Goal: Task Accomplishment & Management: Complete application form

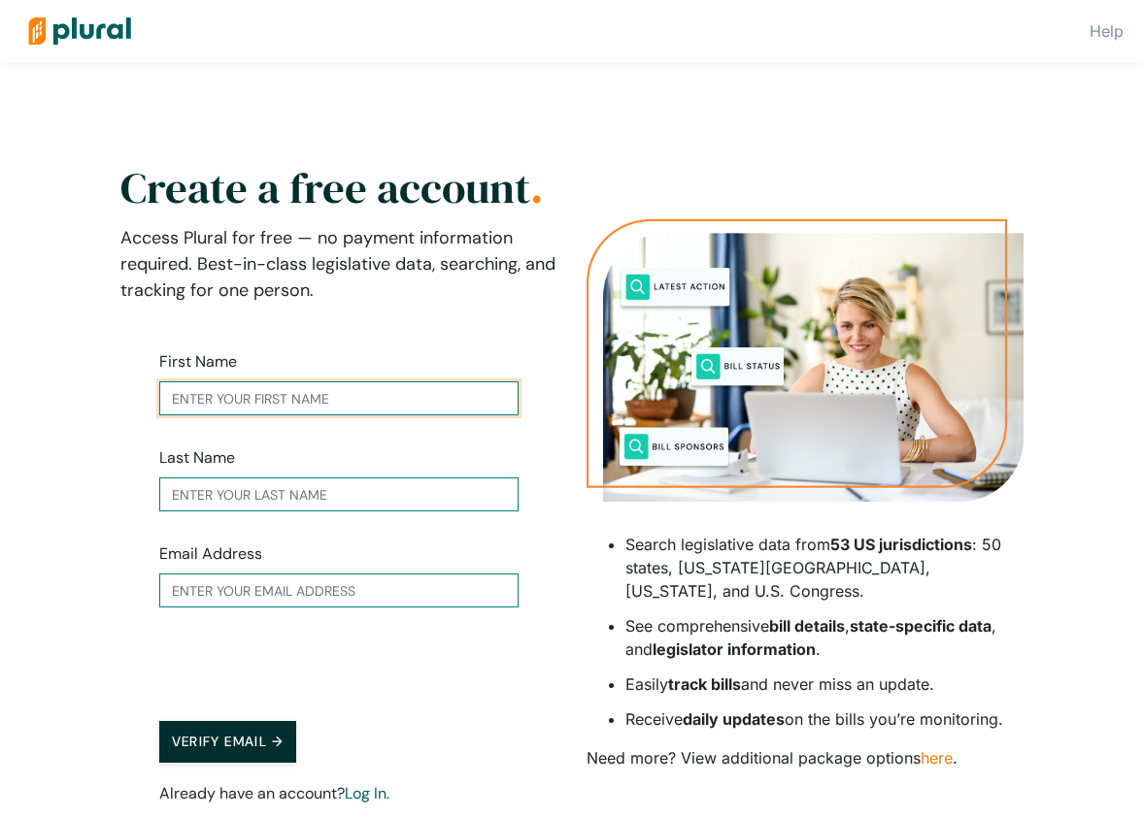
click at [231, 401] on input "text" at bounding box center [338, 399] width 359 height 34
type input "[PERSON_NAME]"
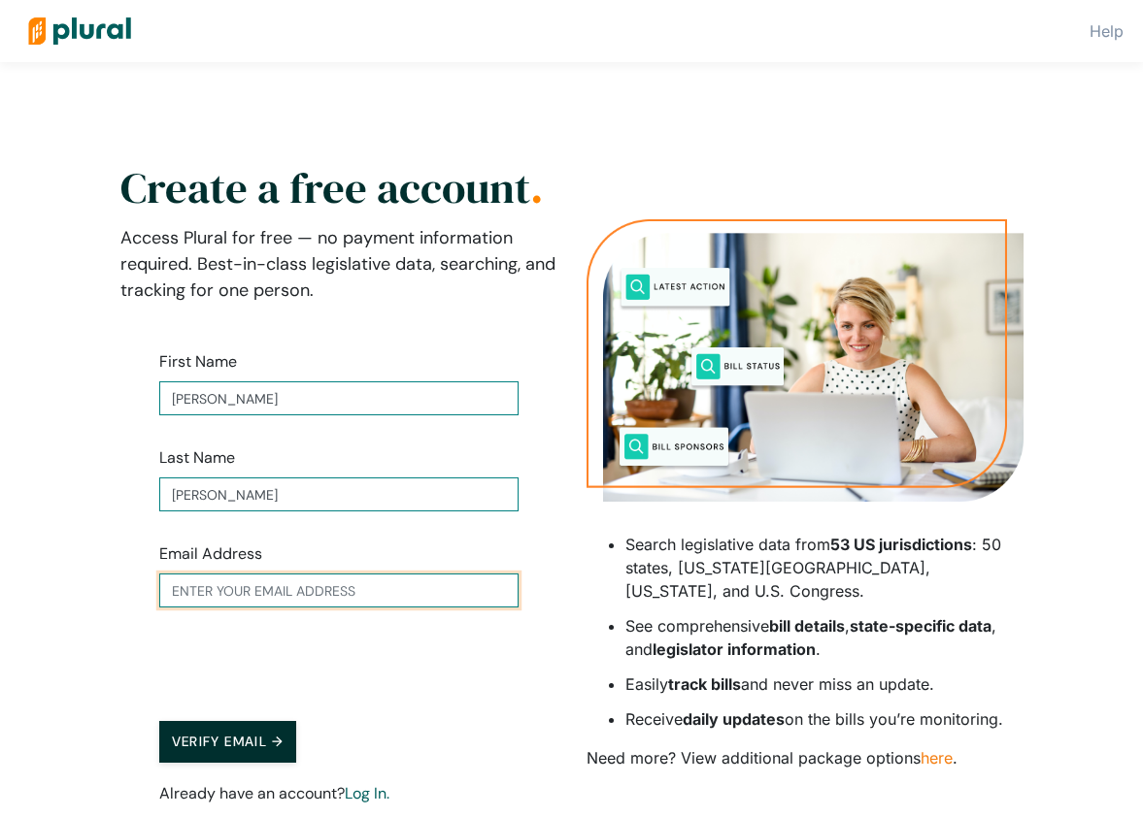
click at [224, 593] on input "text" at bounding box center [338, 591] width 359 height 34
type input "[EMAIL_ADDRESS][DOMAIN_NAME]"
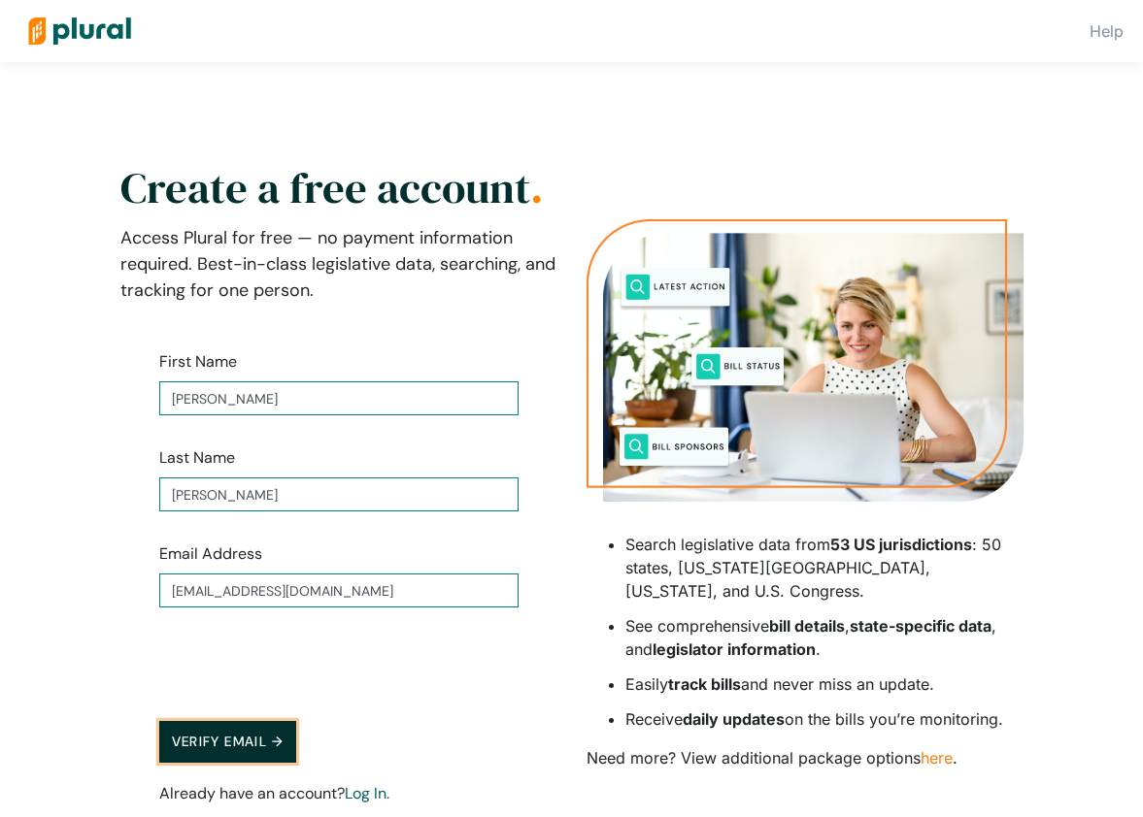
click at [258, 736] on button "Verify Email →" at bounding box center [228, 742] width 138 height 42
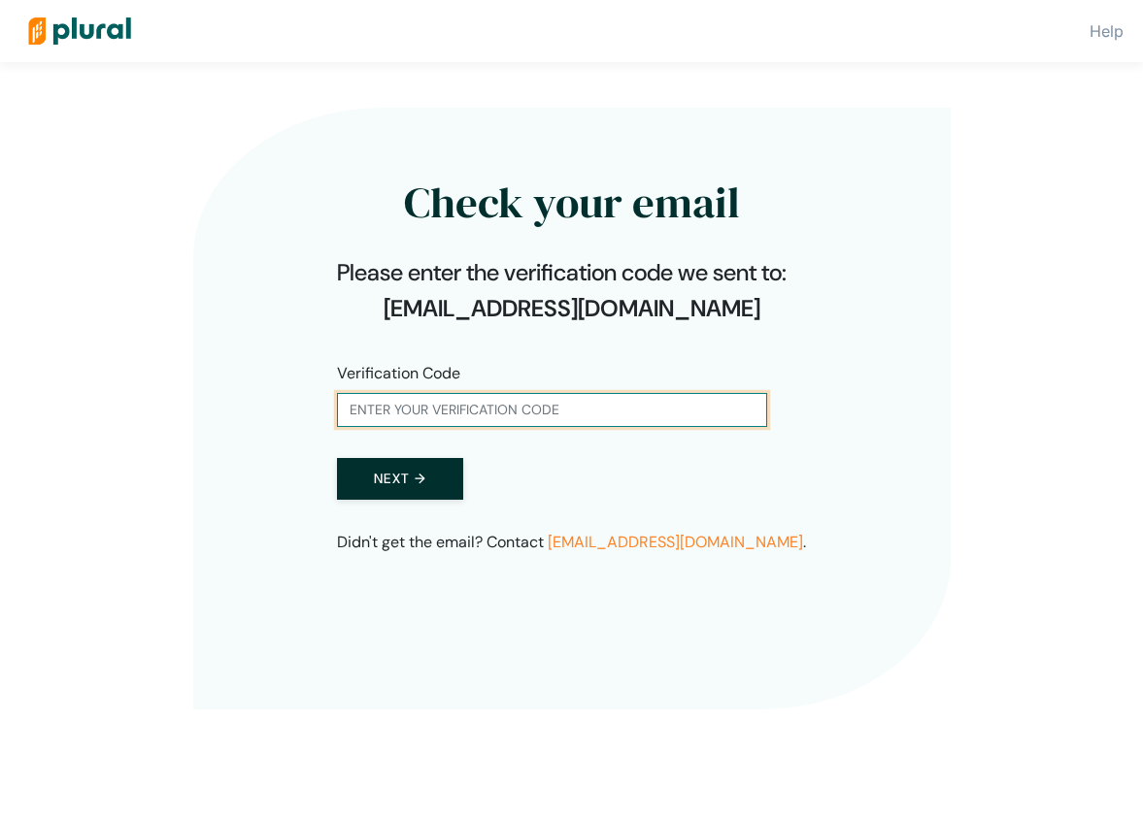
click at [349, 412] on input "text" at bounding box center [552, 410] width 430 height 34
type input "476386"
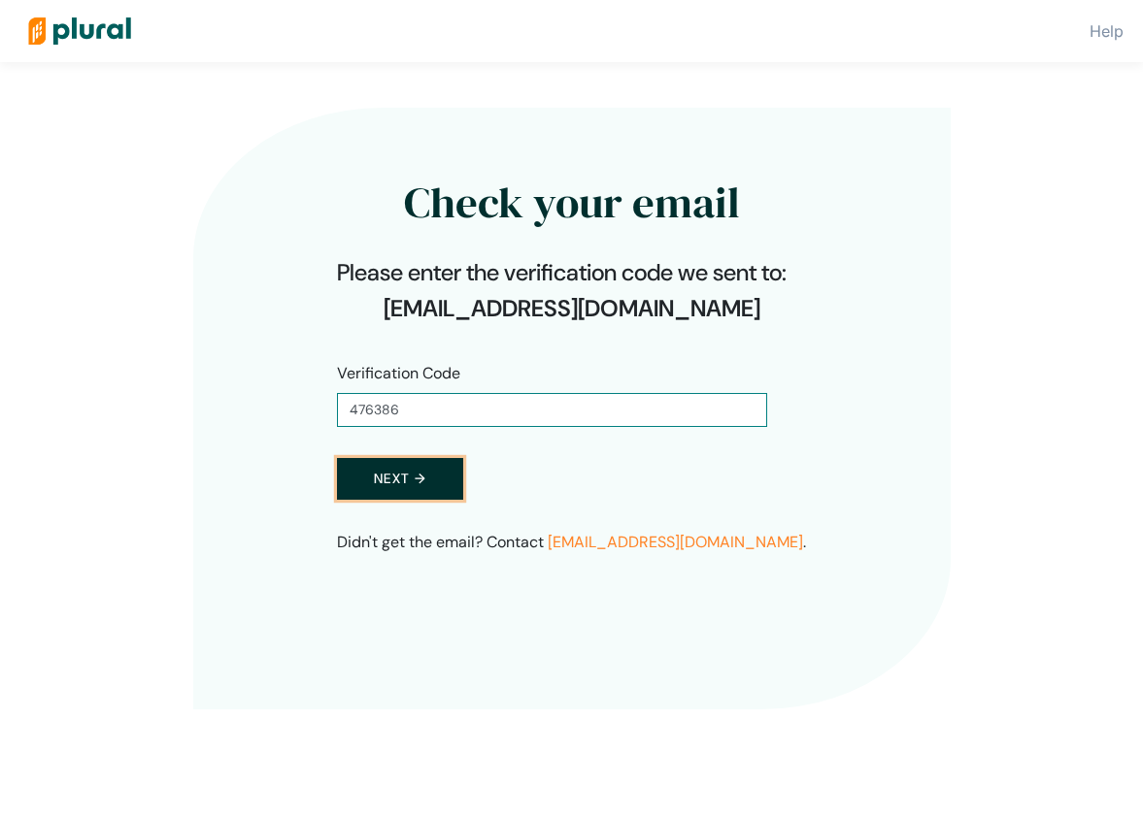
click at [393, 484] on button "Next →" at bounding box center [400, 479] width 126 height 42
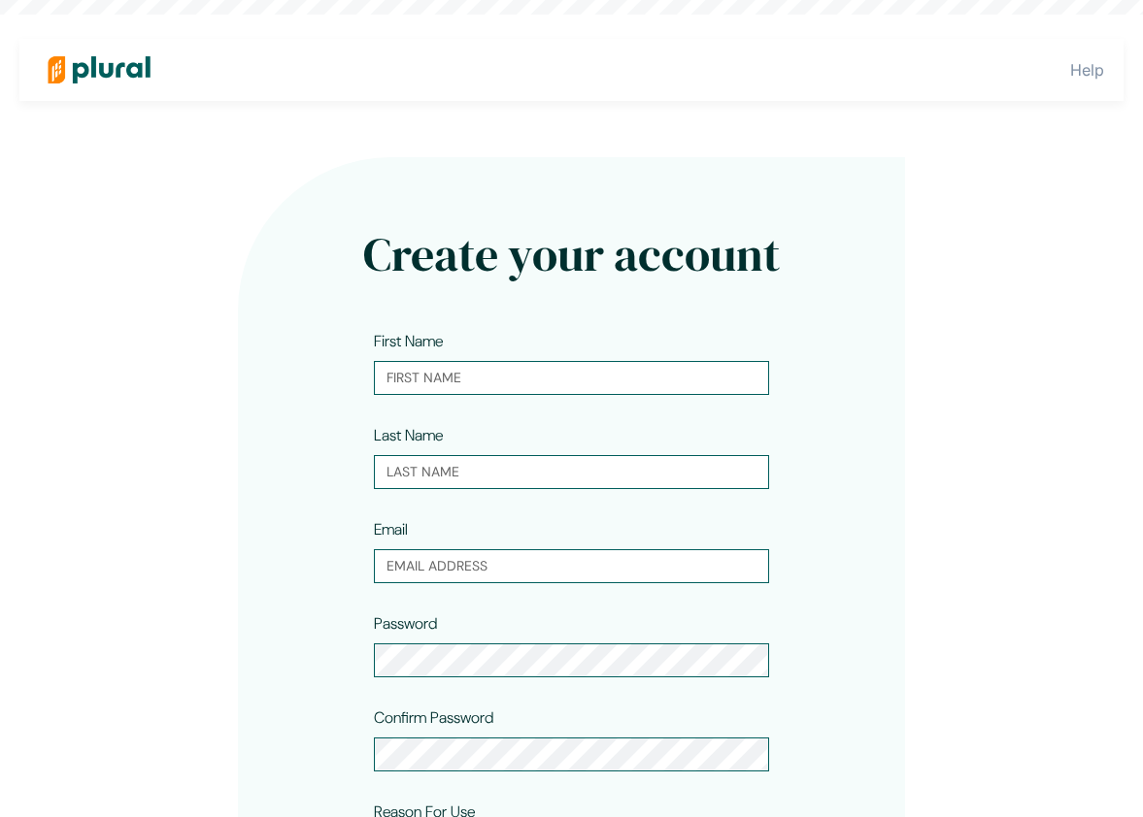
type input "[PERSON_NAME]"
type input "[EMAIL_ADDRESS][DOMAIN_NAME]"
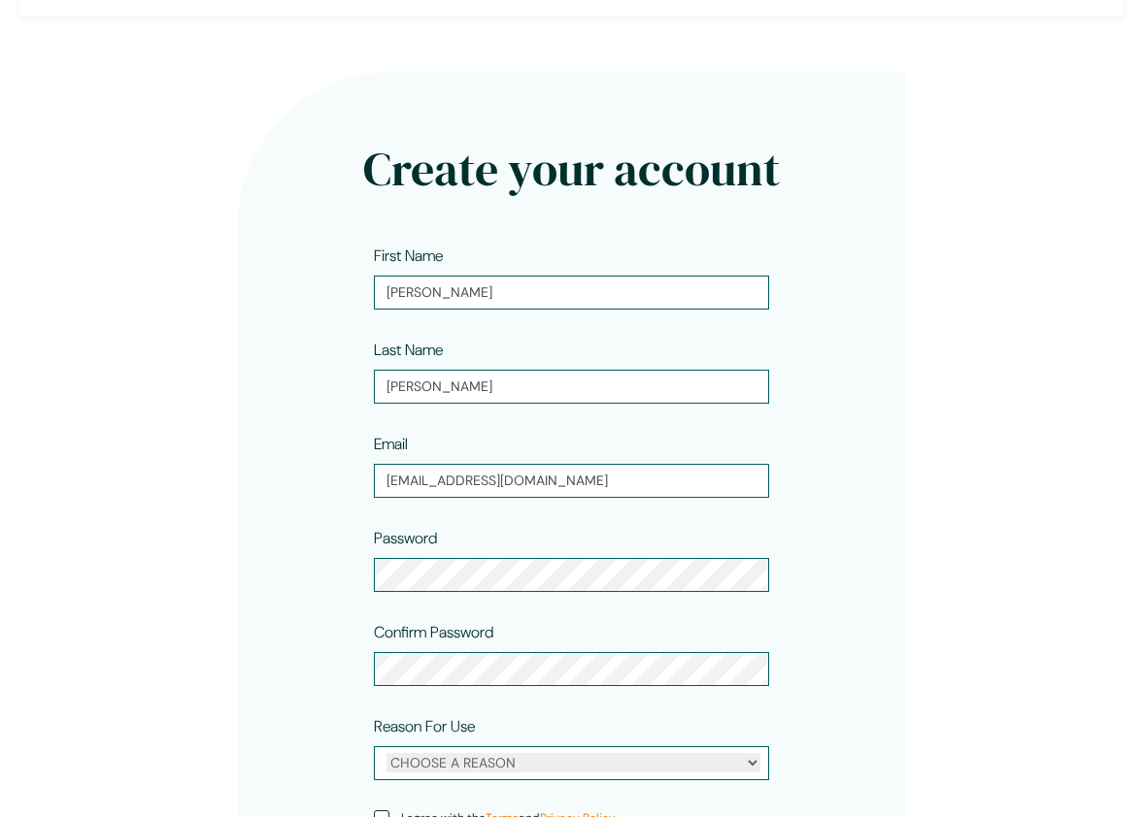
scroll to position [198, 0]
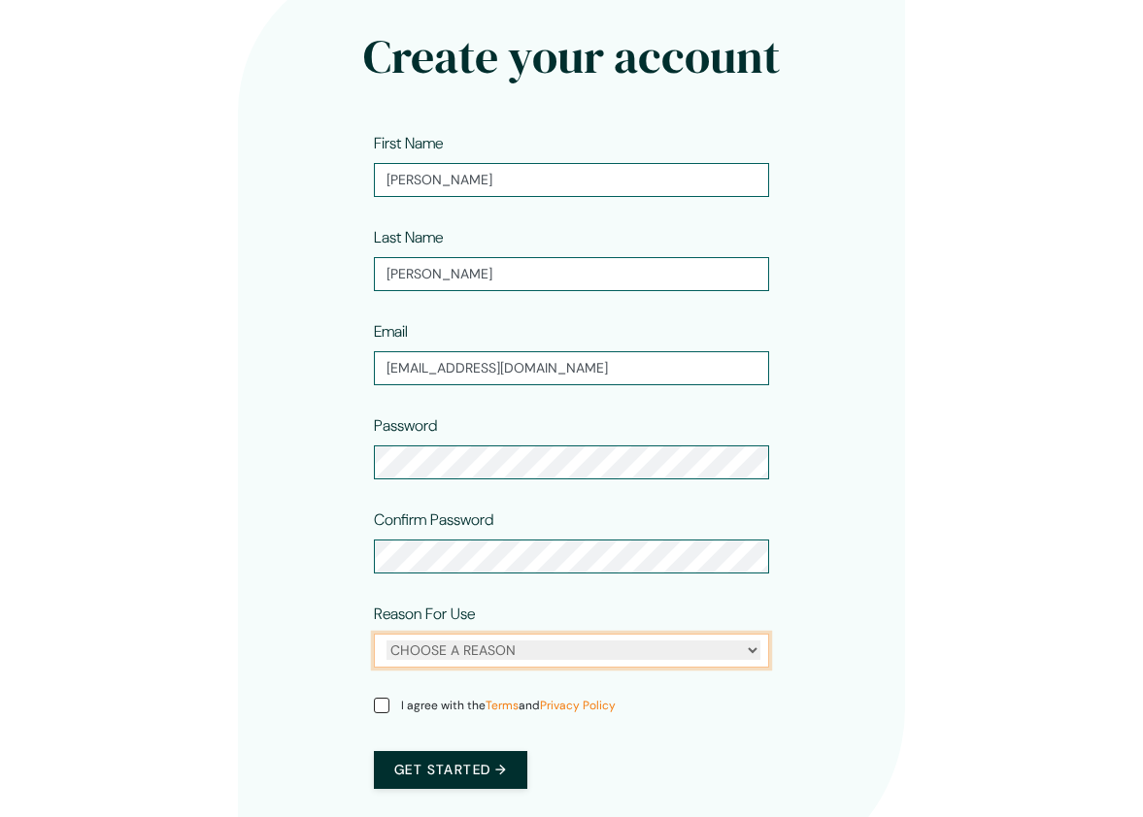
click at [449, 658] on select "CHOOSE A REASON Personal Professional" at bounding box center [573, 650] width 374 height 19
select select "personal"
click at [386, 641] on select "CHOOSE A REASON Personal Professional" at bounding box center [573, 650] width 374 height 19
click at [380, 705] on input "I agree with the Terms and Privacy Policy" at bounding box center [382, 706] width 16 height 16
checkbox input "true"
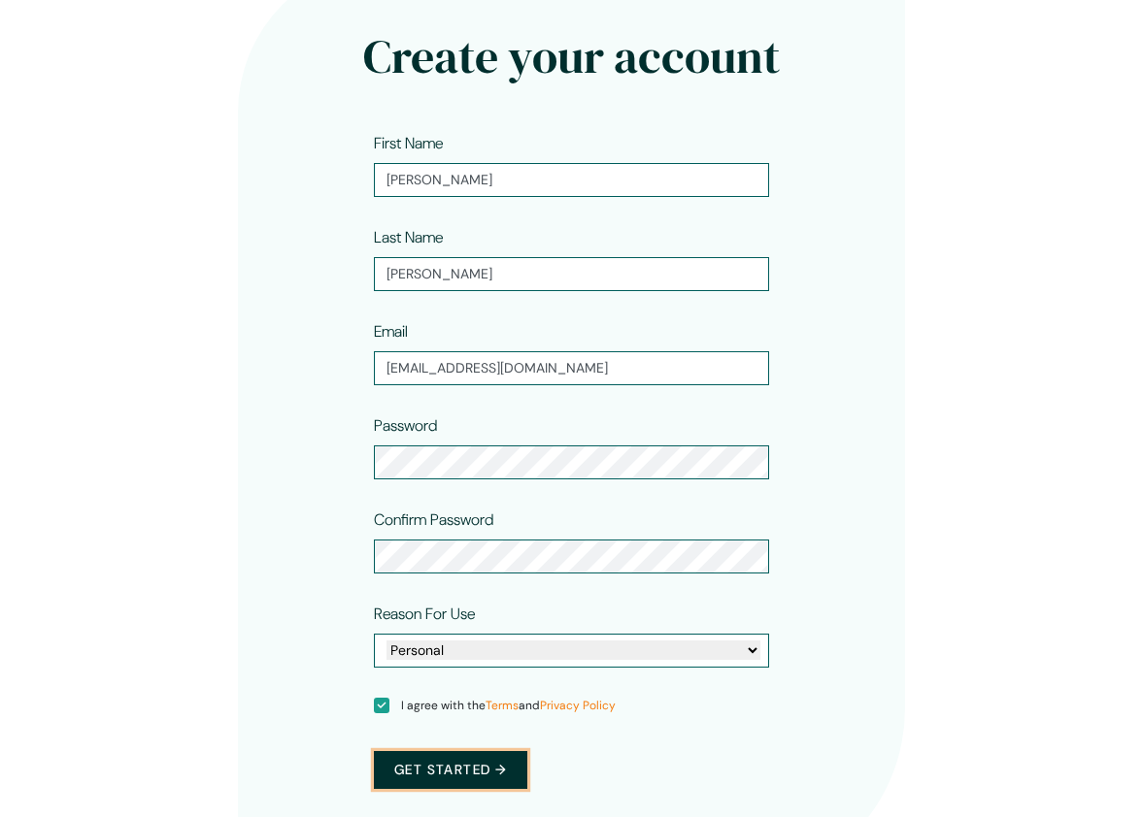
click at [440, 768] on button "Get started →" at bounding box center [450, 770] width 153 height 38
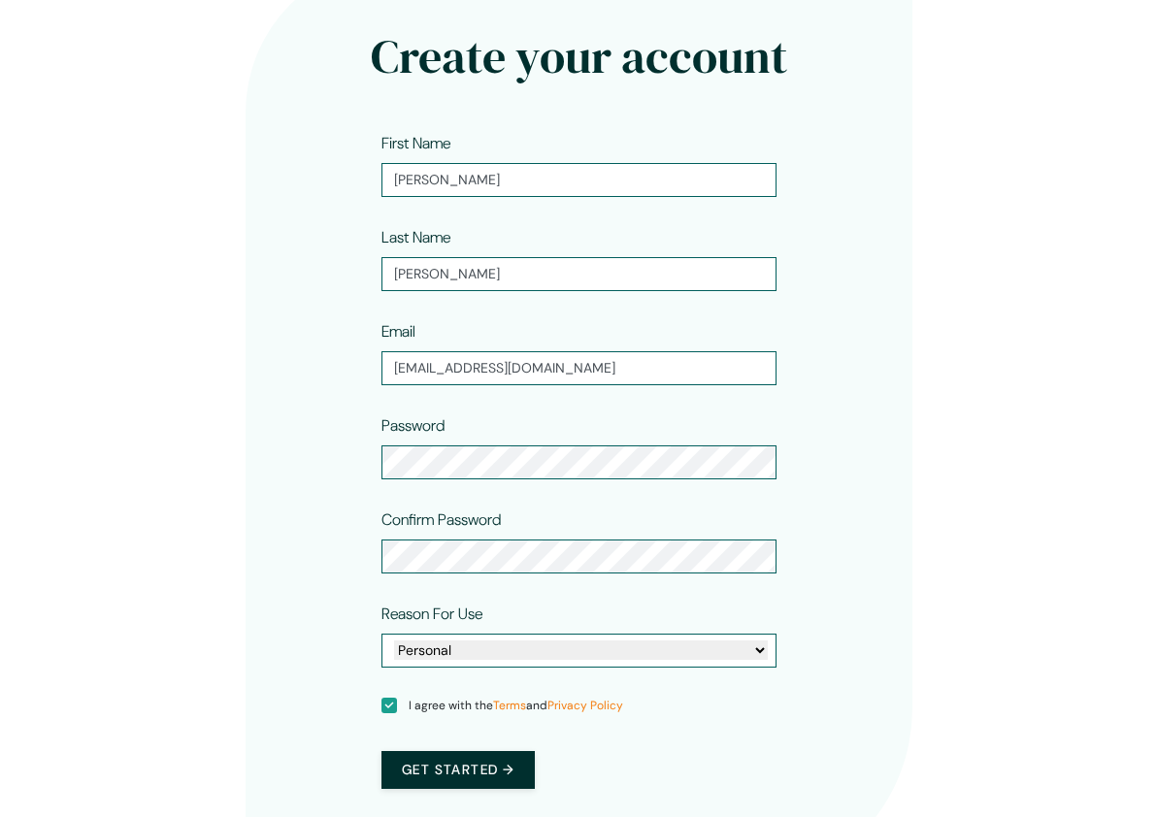
scroll to position [0, 0]
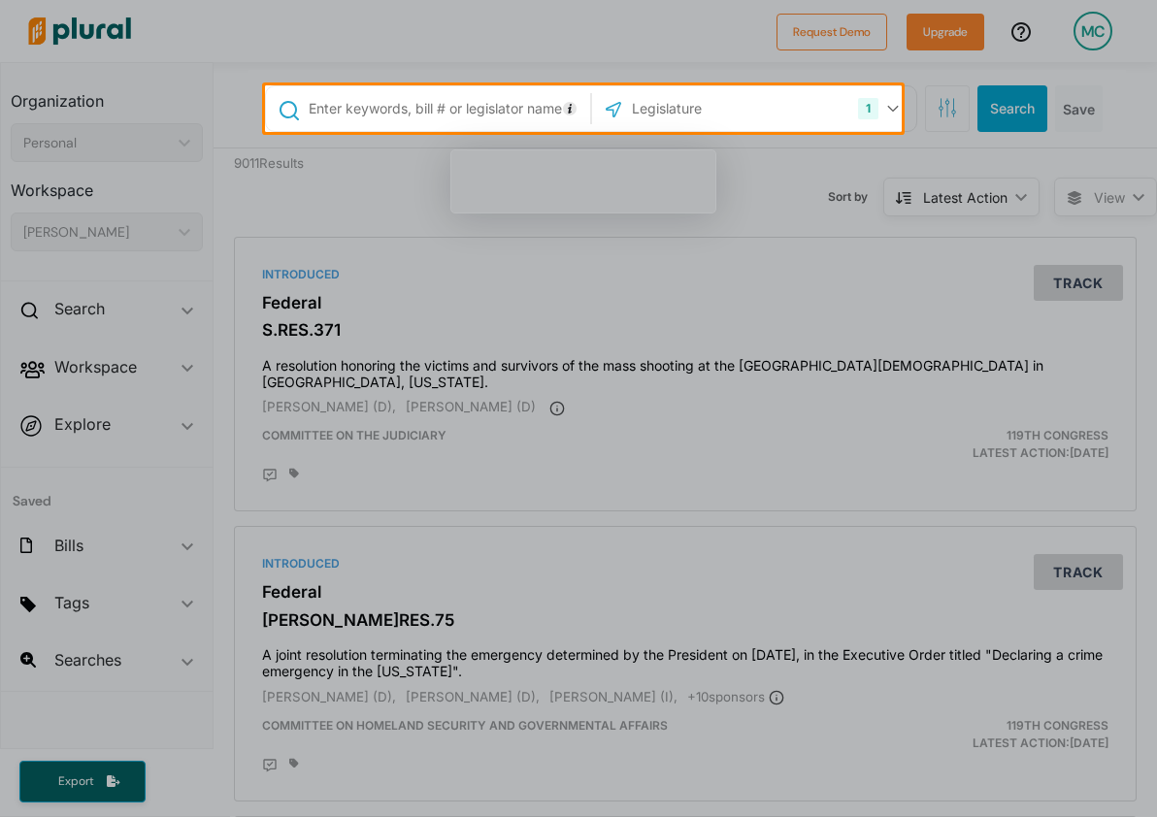
click at [685, 466] on div at bounding box center [578, 474] width 1157 height 685
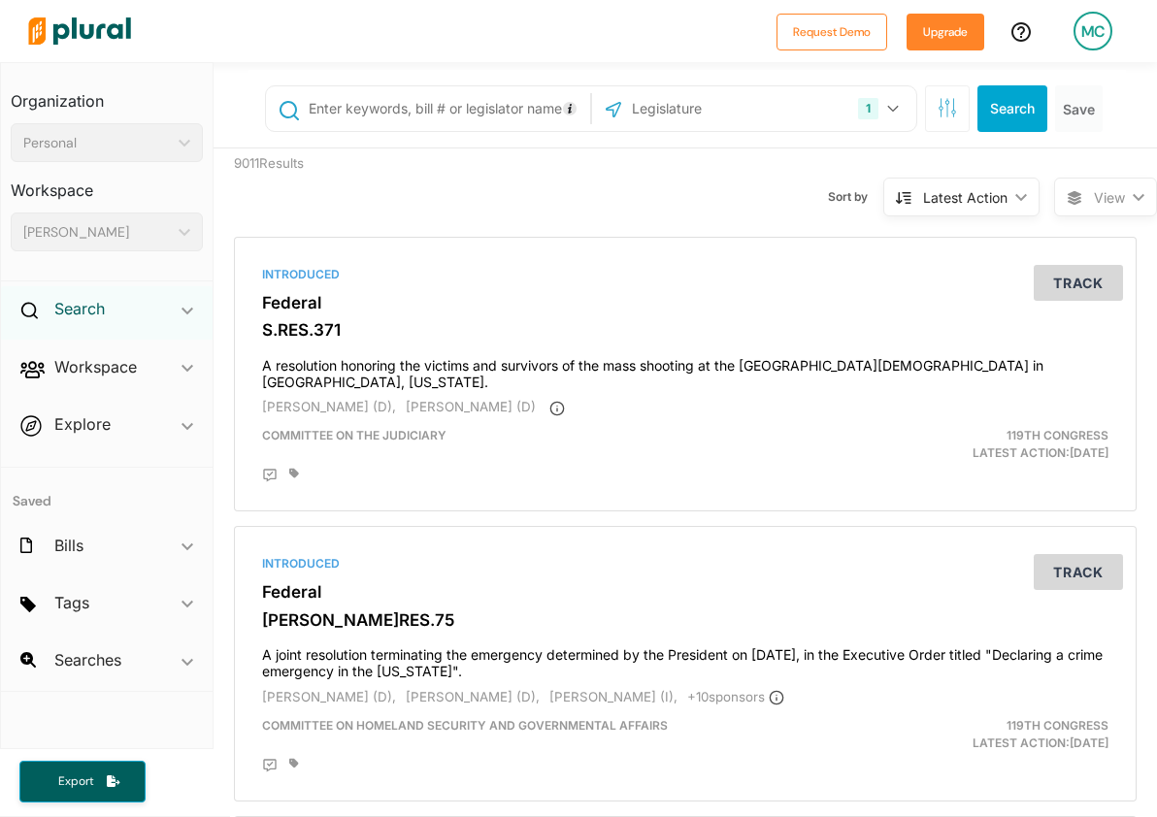
click at [83, 309] on h2 "Search" at bounding box center [79, 308] width 50 height 21
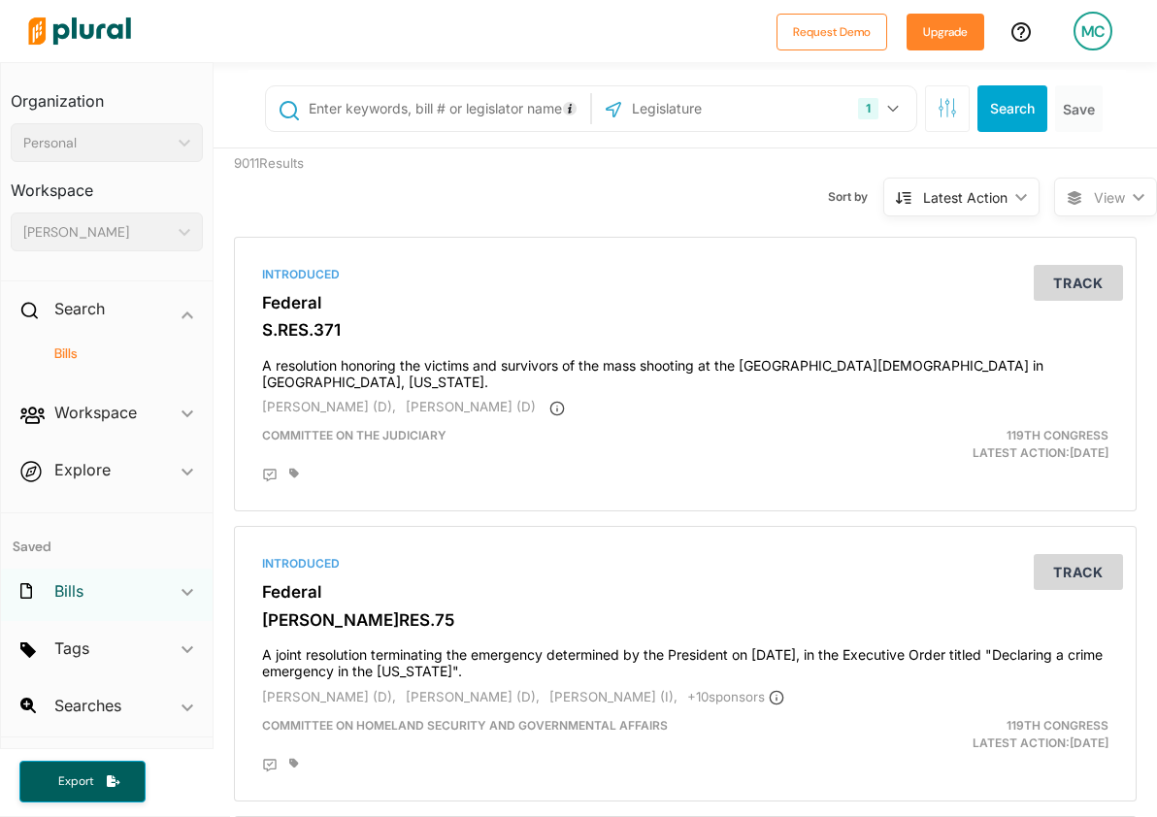
click at [82, 581] on h2 "Bills" at bounding box center [68, 591] width 29 height 21
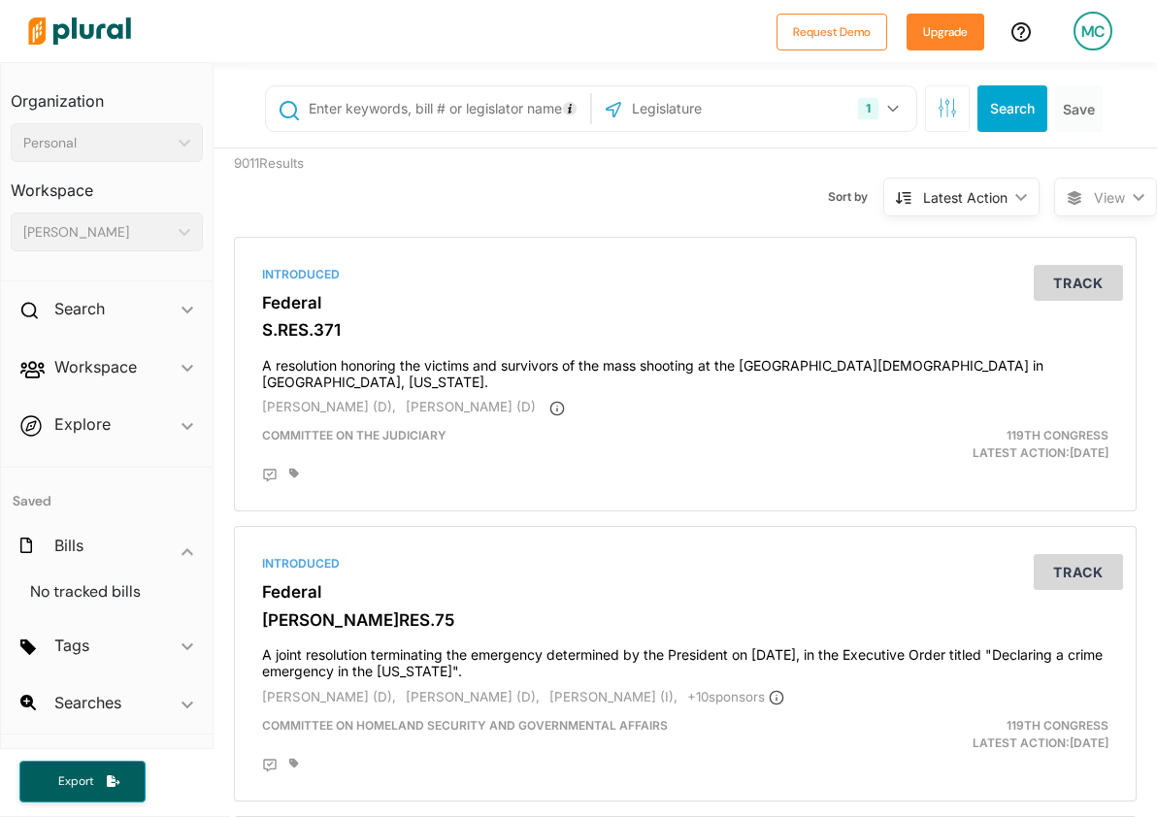
click at [428, 113] on input "text" at bounding box center [446, 108] width 279 height 37
type input "[US_STATE]"
click at [990, 110] on button "Search" at bounding box center [1013, 108] width 70 height 47
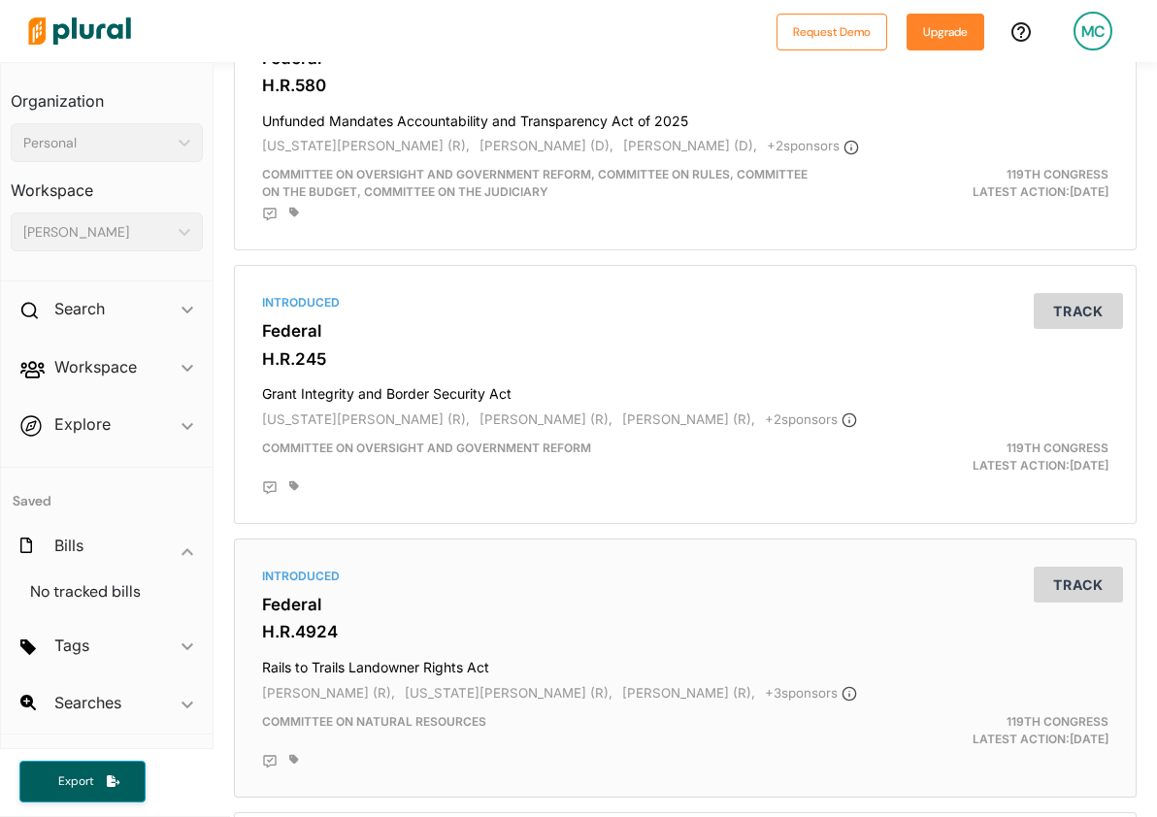
scroll to position [4155, 0]
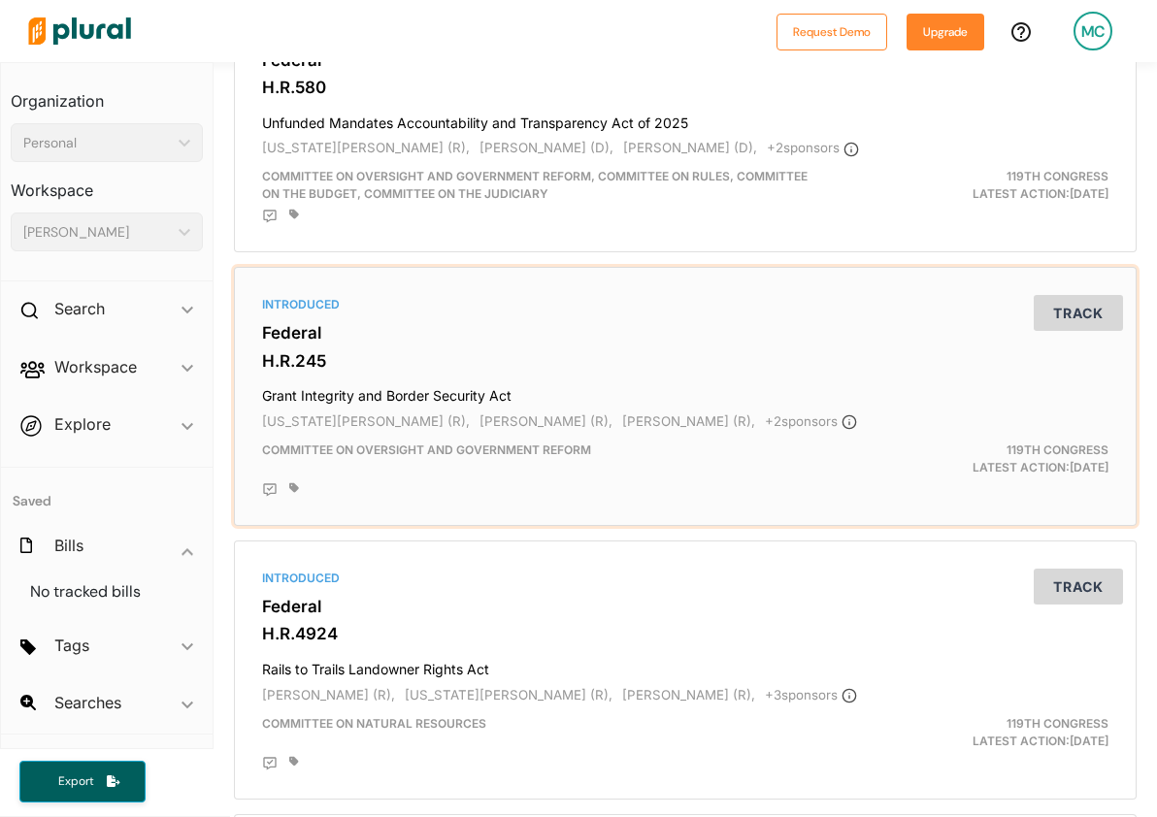
click at [451, 404] on h4 "Grant Integrity and Border Security Act" at bounding box center [685, 392] width 846 height 26
